Goal: Task Accomplishment & Management: Manage account settings

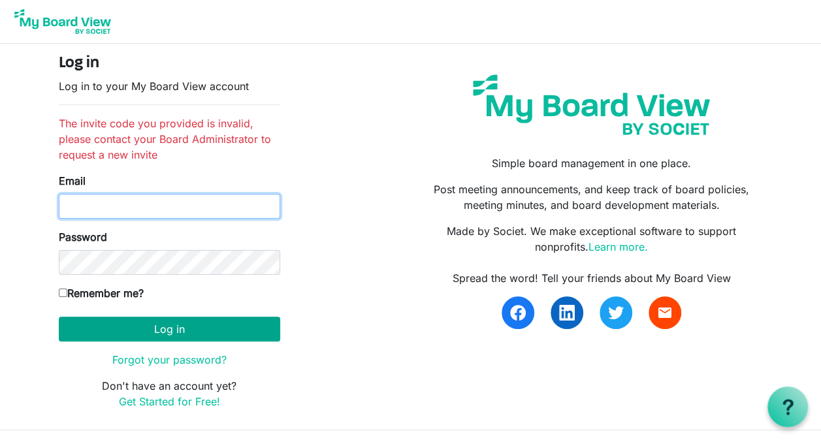
type input "[PERSON_NAME][EMAIL_ADDRESS][PERSON_NAME][DOMAIN_NAME]"
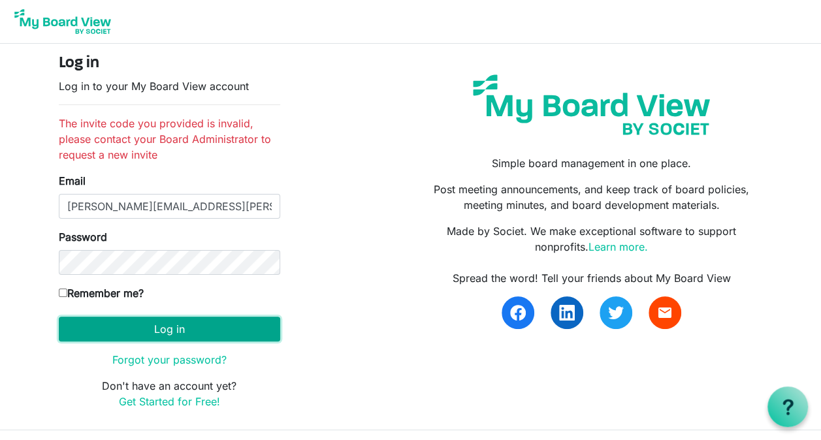
click at [168, 321] on button "Log in" at bounding box center [169, 329] width 221 height 25
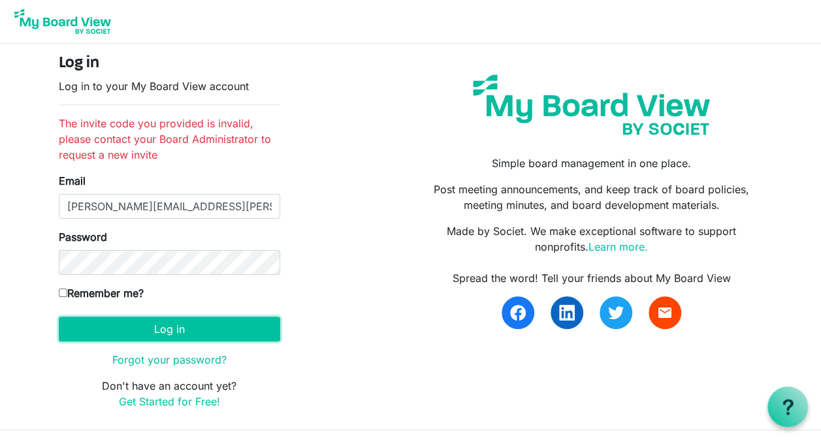
click at [168, 321] on button "Log in" at bounding box center [169, 329] width 221 height 25
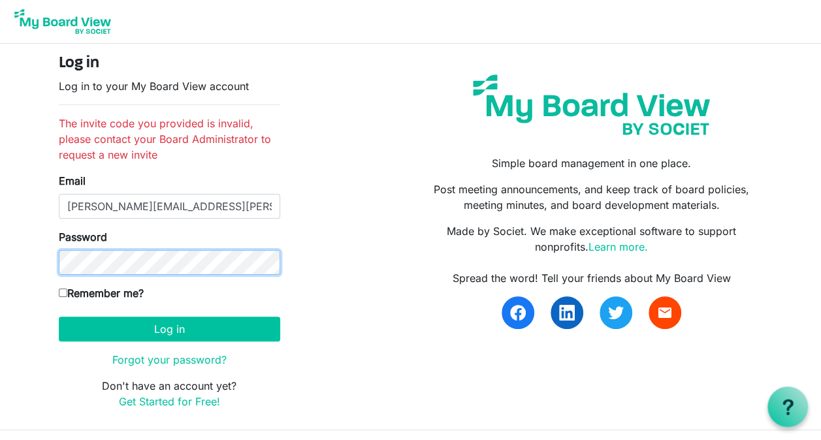
click at [59, 317] on button "Log in" at bounding box center [169, 329] width 221 height 25
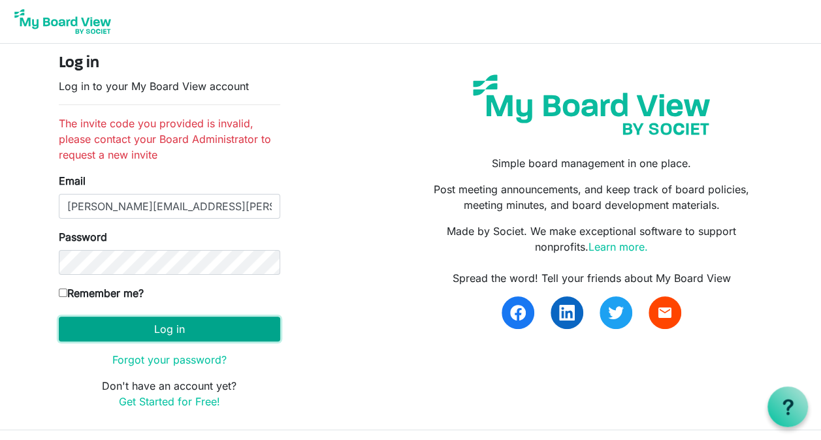
click at [146, 325] on button "Log in" at bounding box center [169, 329] width 221 height 25
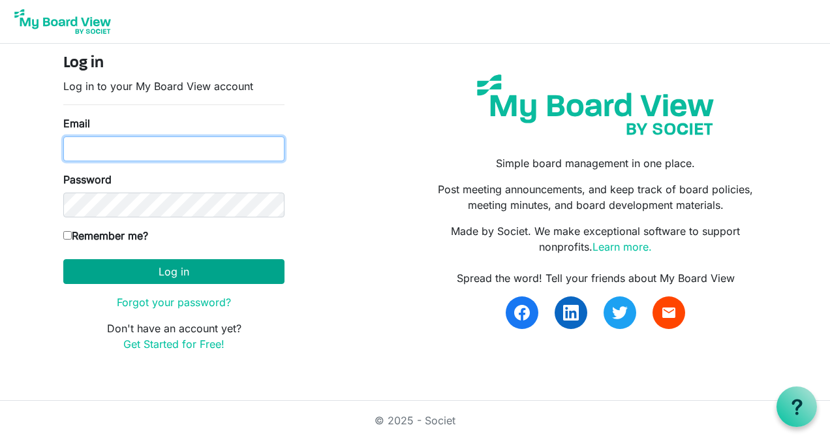
type input "[PERSON_NAME][EMAIL_ADDRESS][PERSON_NAME][DOMAIN_NAME]"
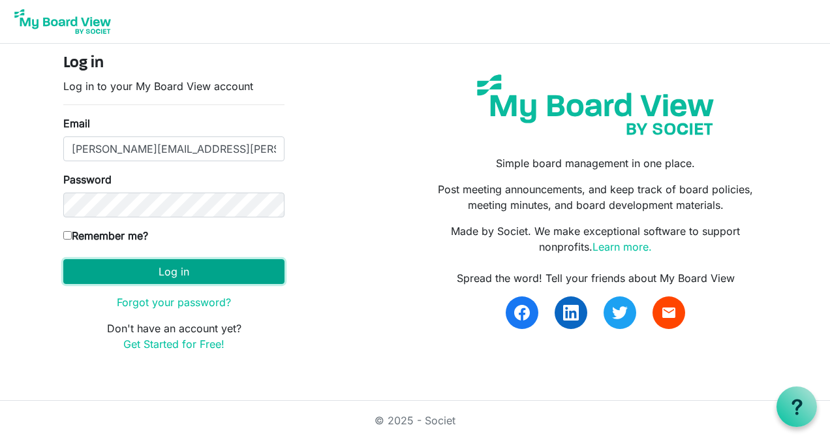
click at [162, 271] on button "Log in" at bounding box center [173, 271] width 221 height 25
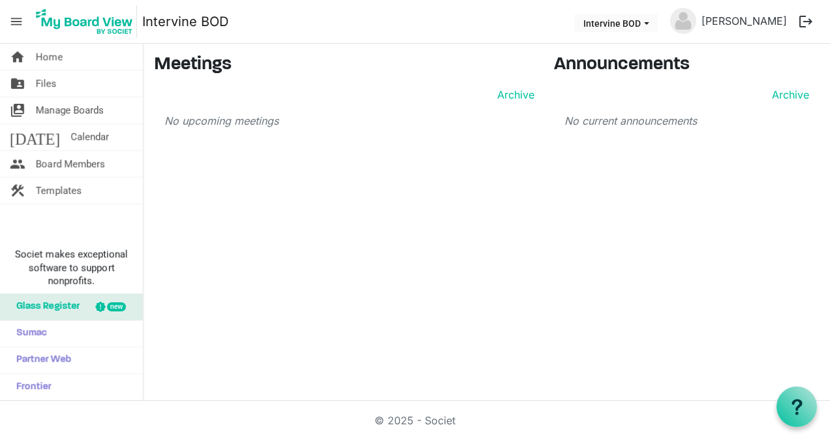
click at [798, 18] on button "logout" at bounding box center [805, 21] width 27 height 27
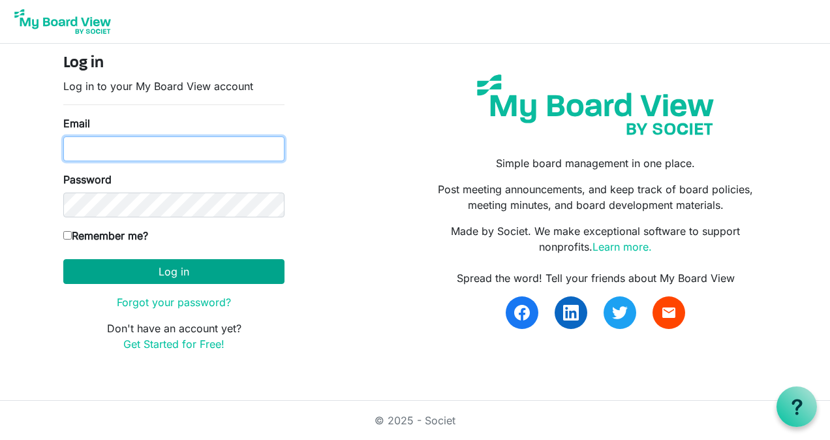
type input "[PERSON_NAME][EMAIL_ADDRESS][PERSON_NAME][DOMAIN_NAME]"
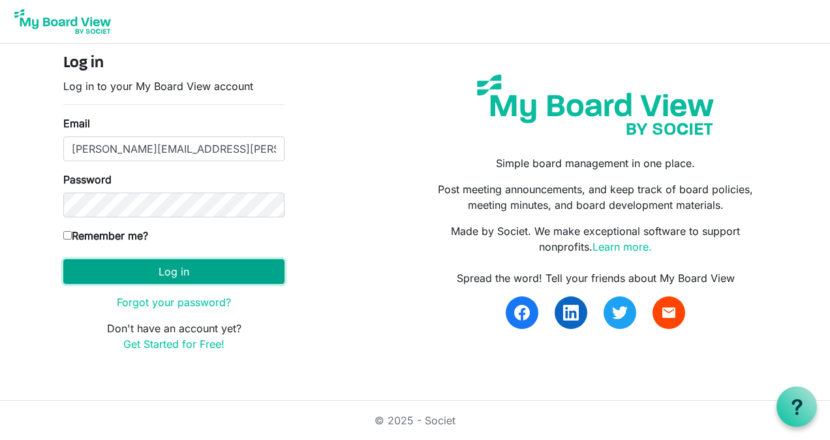
click at [189, 277] on button "Log in" at bounding box center [173, 271] width 221 height 25
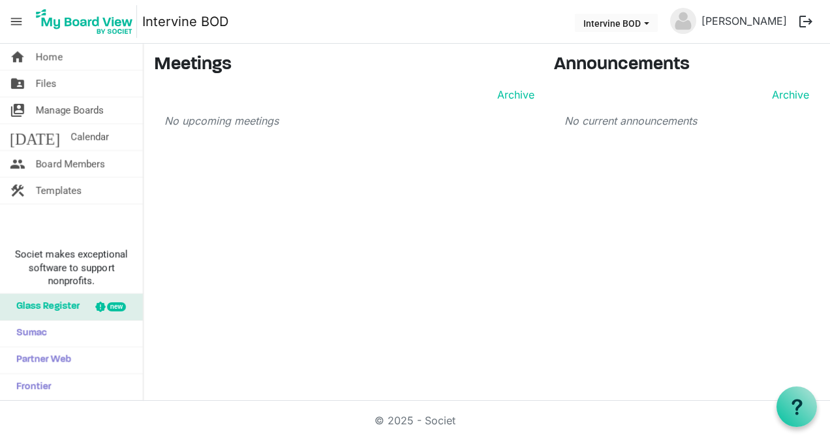
click at [809, 18] on button "logout" at bounding box center [805, 21] width 27 height 27
